Goal: Transaction & Acquisition: Purchase product/service

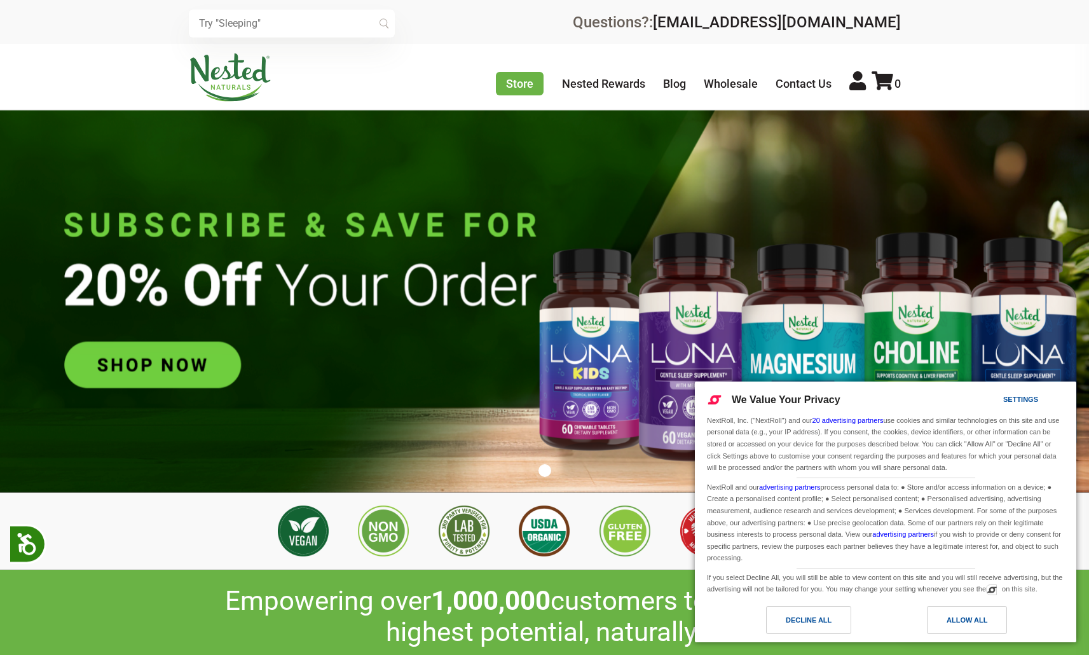
scroll to position [0, 446]
